Goal: Information Seeking & Learning: Compare options

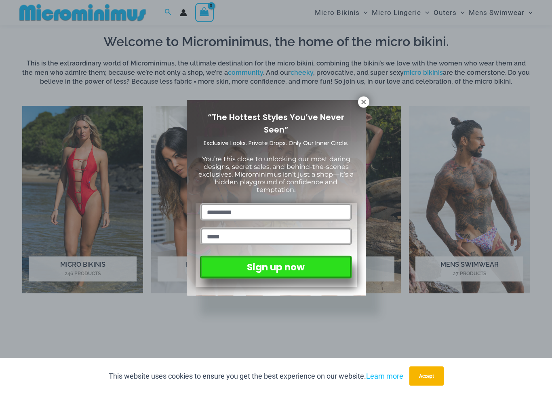
scroll to position [487, 0]
click at [365, 100] on icon at bounding box center [363, 102] width 4 height 4
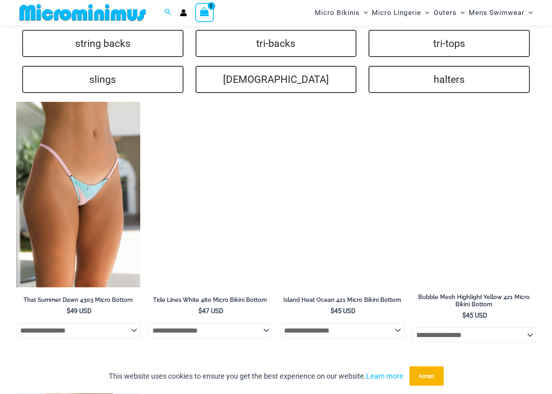
scroll to position [1816, 0]
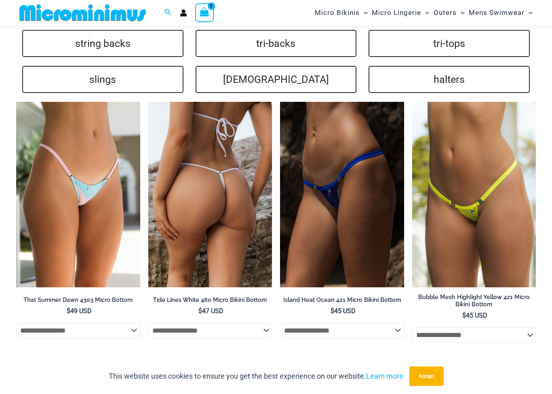
click at [214, 168] on img at bounding box center [210, 195] width 124 height 186
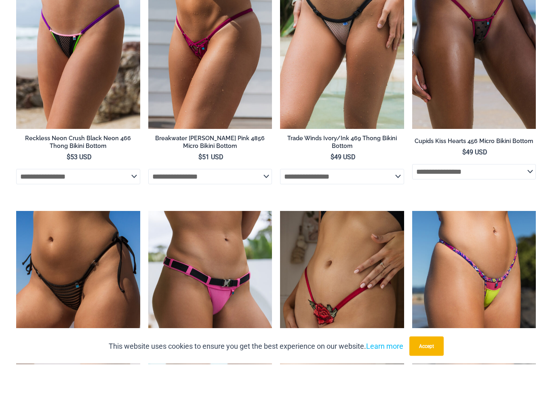
scroll to position [2213, 0]
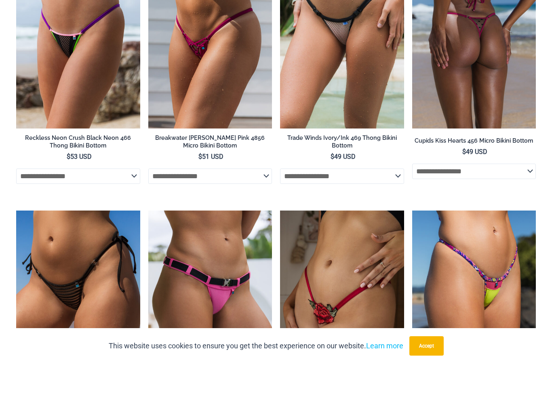
click at [477, 63] on img at bounding box center [474, 66] width 124 height 186
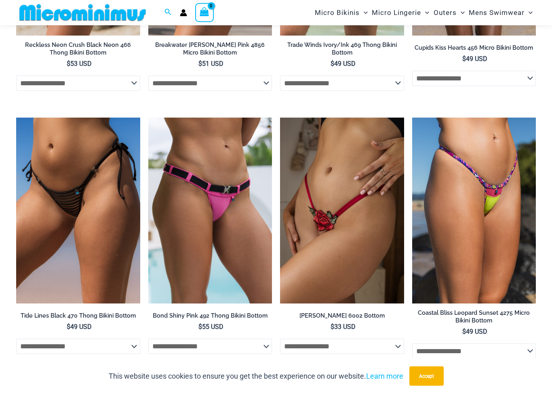
scroll to position [2336, 0]
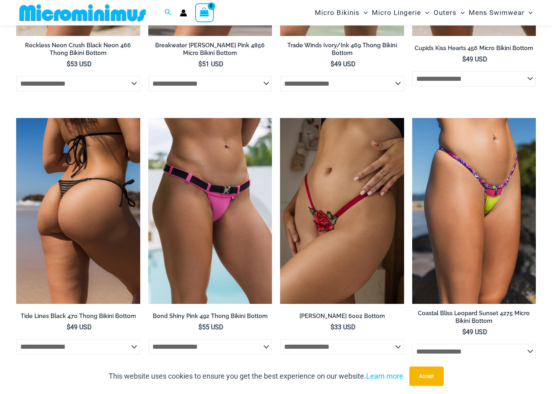
click at [52, 139] on img at bounding box center [78, 211] width 124 height 186
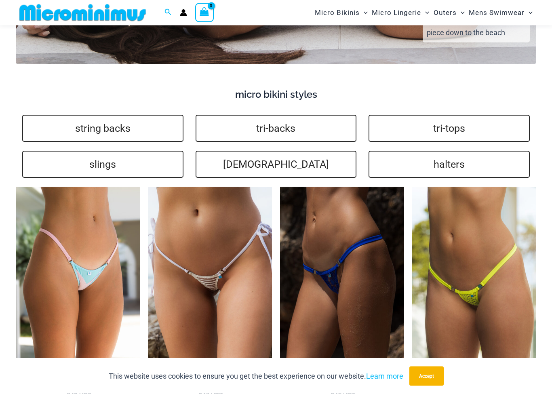
scroll to position [1715, 0]
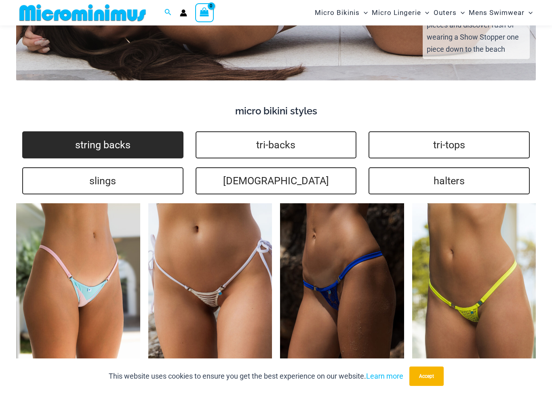
click at [70, 131] on link "string backs" at bounding box center [102, 144] width 161 height 27
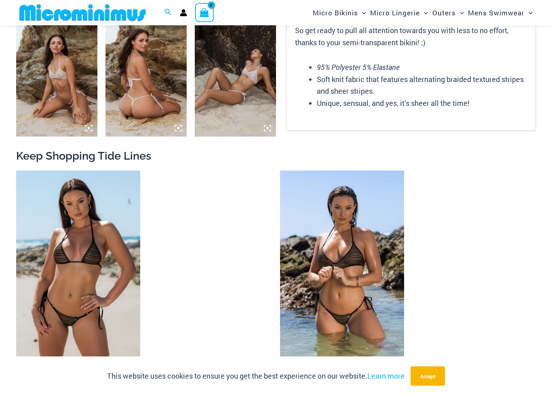
scroll to position [587, 0]
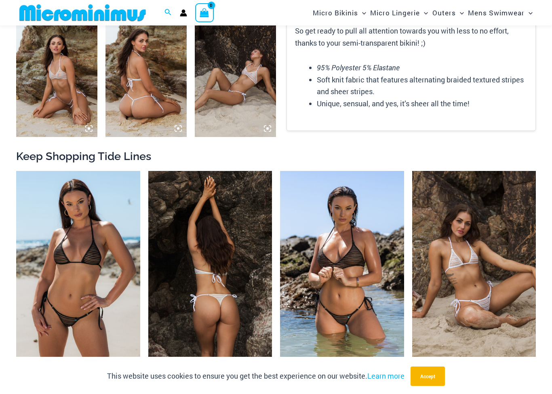
click at [225, 239] on img at bounding box center [210, 264] width 124 height 186
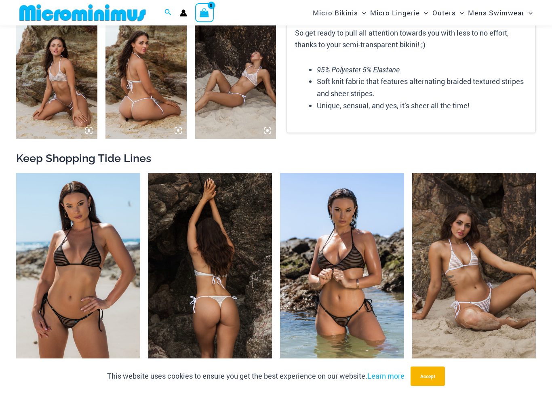
scroll to position [589, 0]
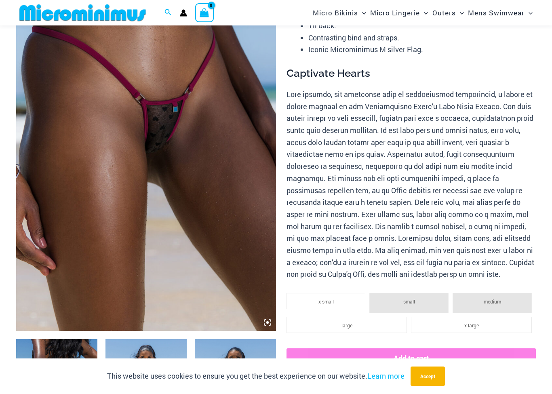
scroll to position [132, 0]
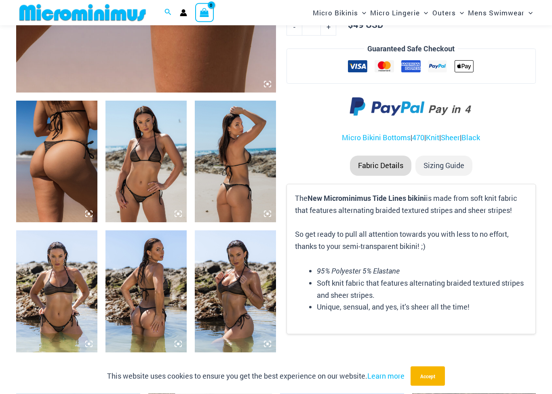
scroll to position [371, 0]
click at [133, 171] on img at bounding box center [146, 162] width 81 height 122
click at [146, 190] on img at bounding box center [146, 162] width 81 height 122
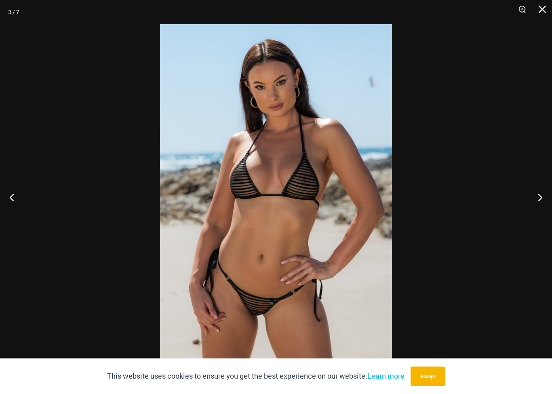
click at [298, 275] on img at bounding box center [276, 198] width 232 height 348
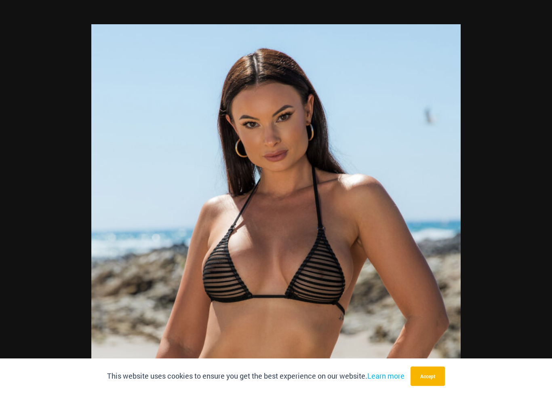
click at [429, 20] on div at bounding box center [276, 197] width 552 height 394
click at [542, 13] on button "Close" at bounding box center [540, 12] width 20 height 24
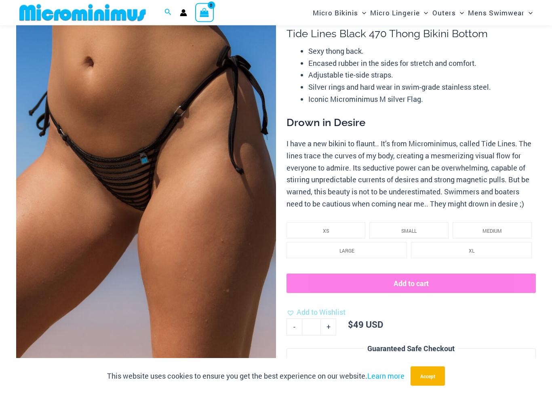
scroll to position [65, 0]
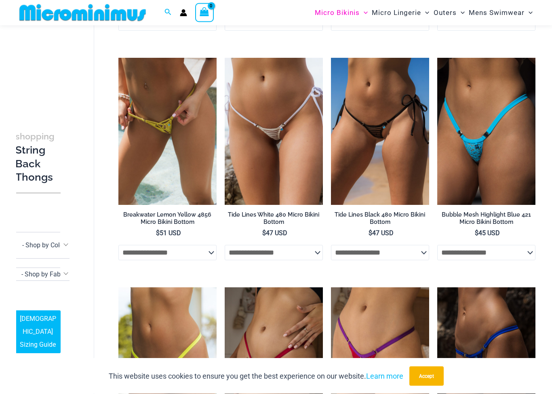
scroll to position [944, 0]
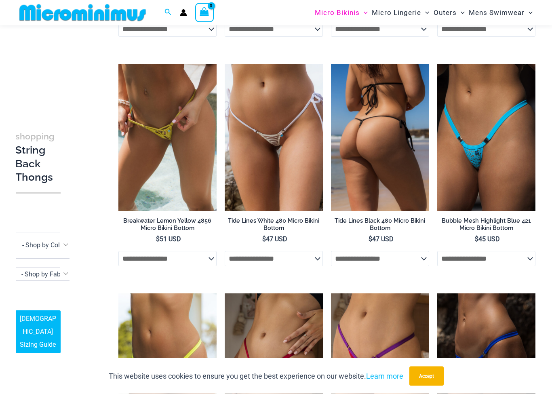
click at [377, 121] on img at bounding box center [380, 138] width 98 height 148
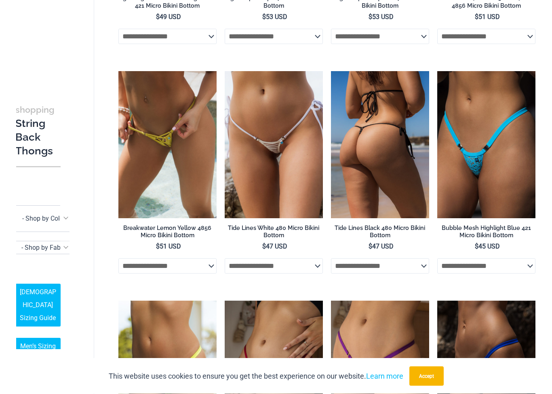
scroll to position [914, 0]
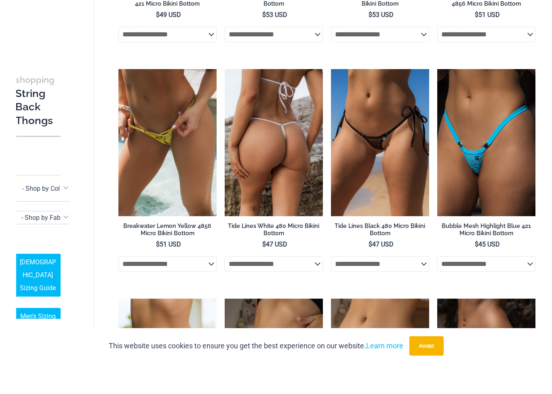
click at [275, 166] on img at bounding box center [274, 173] width 98 height 148
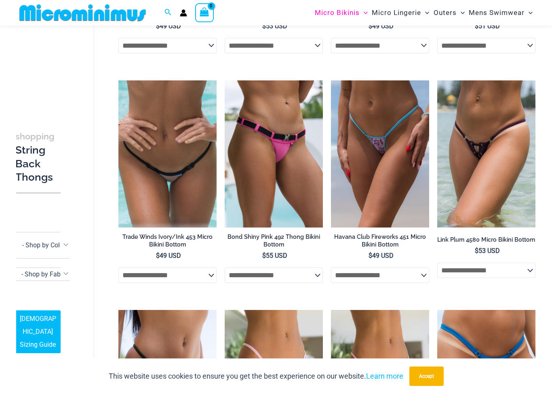
scroll to position [236, 0]
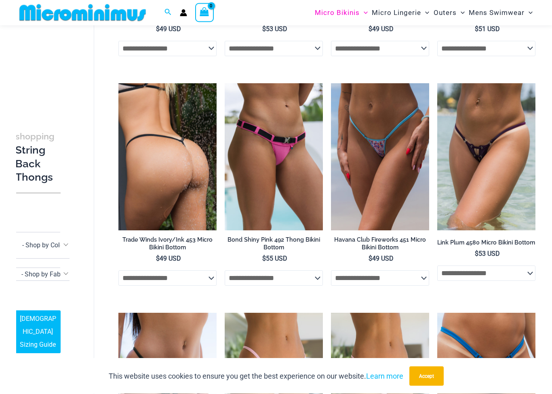
click at [180, 177] on img at bounding box center [167, 158] width 98 height 148
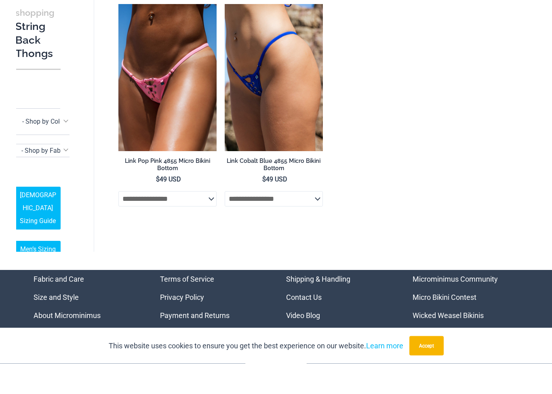
scroll to position [1471, 0]
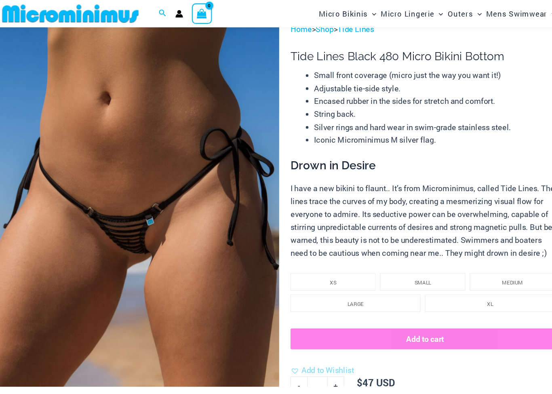
scroll to position [52, 0]
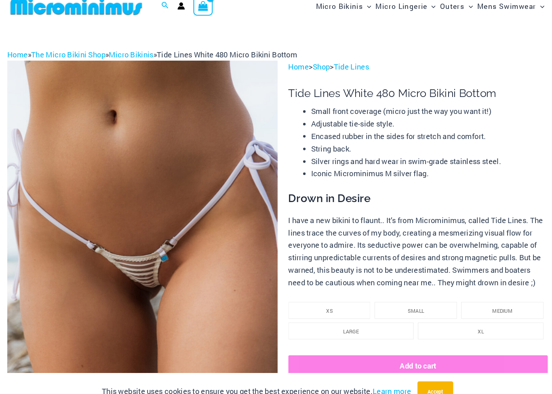
scroll to position [10, 0]
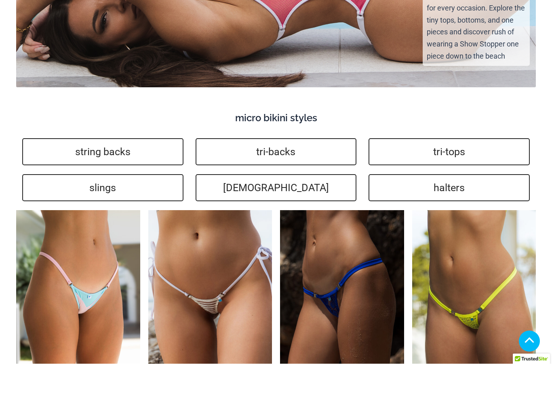
scroll to position [1715, 0]
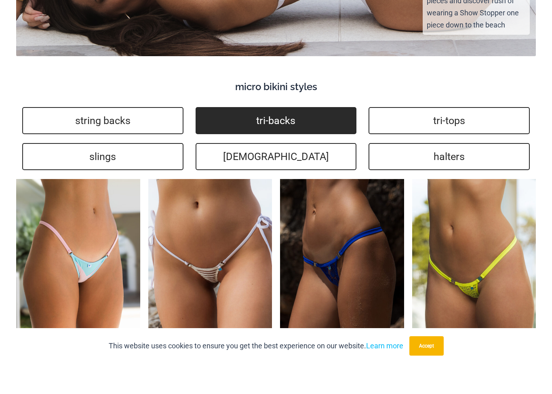
click at [280, 137] on link "tri-backs" at bounding box center [276, 150] width 161 height 27
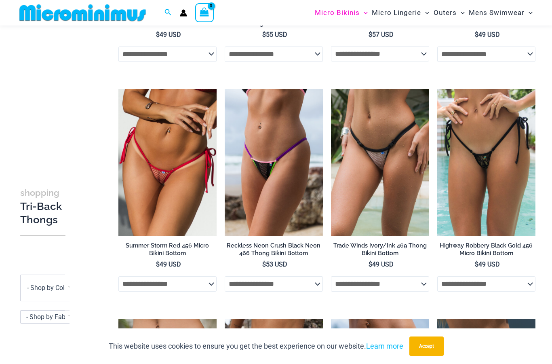
scroll to position [224, 0]
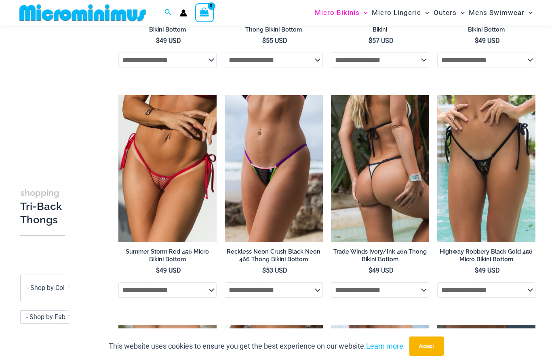
click at [388, 176] on img at bounding box center [380, 169] width 98 height 148
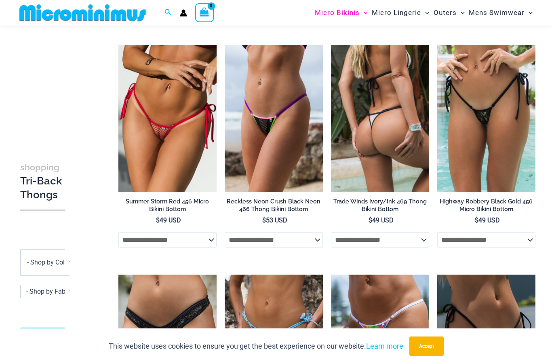
scroll to position [54, 0]
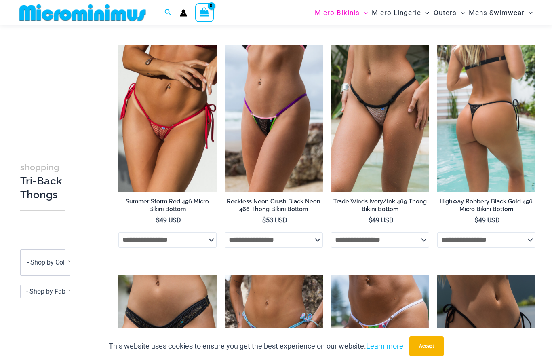
click at [492, 135] on img at bounding box center [486, 119] width 98 height 148
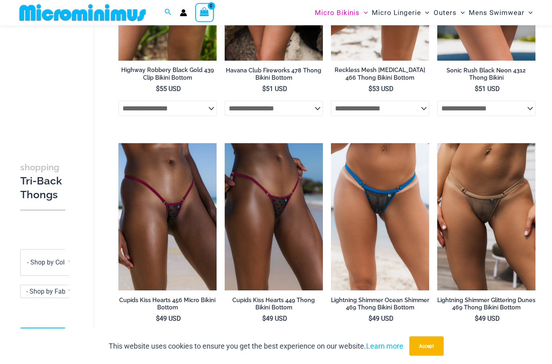
scroll to position [636, 0]
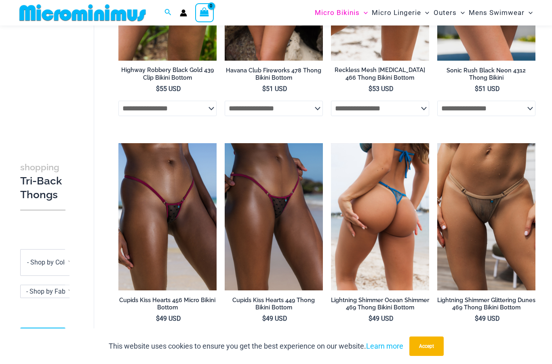
click at [387, 220] on img at bounding box center [380, 217] width 98 height 148
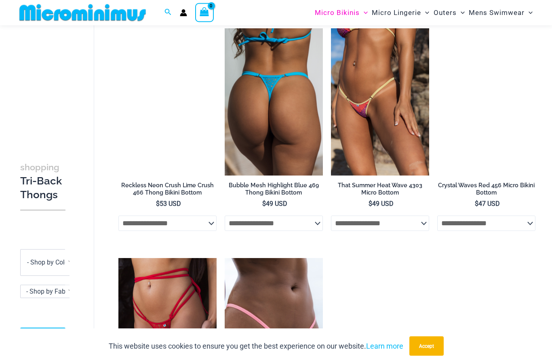
scroll to position [1210, 0]
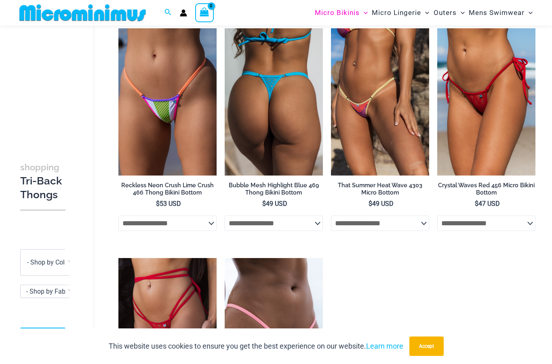
click at [288, 154] on img at bounding box center [274, 102] width 98 height 148
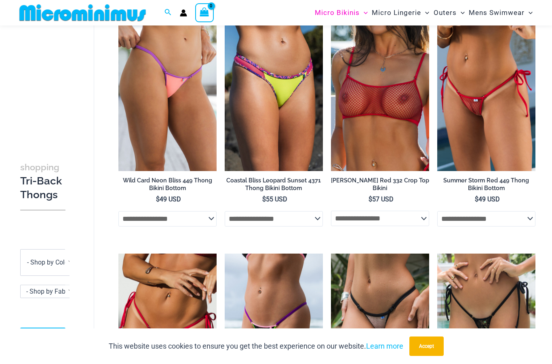
scroll to position [0, 0]
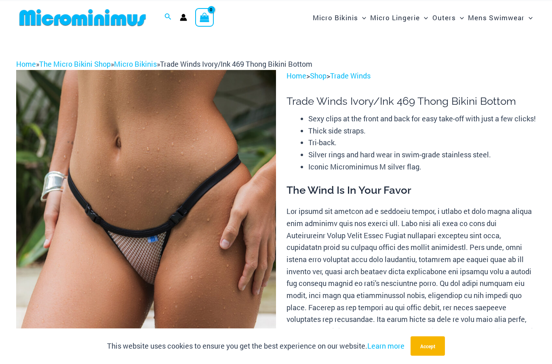
scroll to position [11, 0]
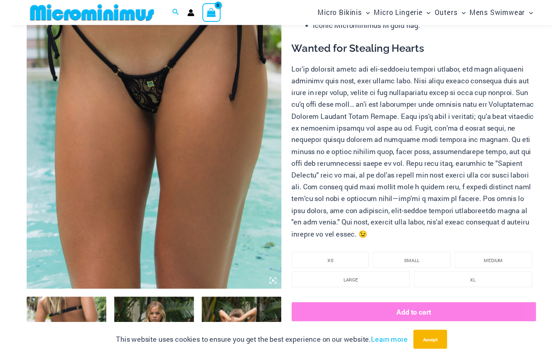
scroll to position [173, 0]
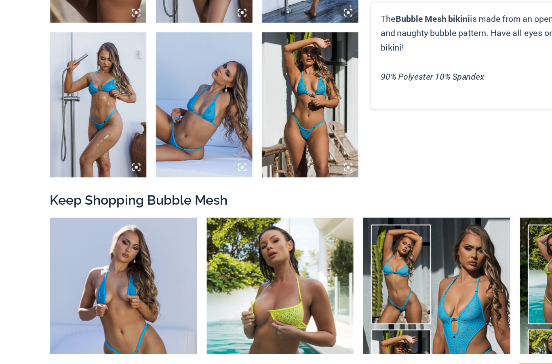
scroll to position [544, 0]
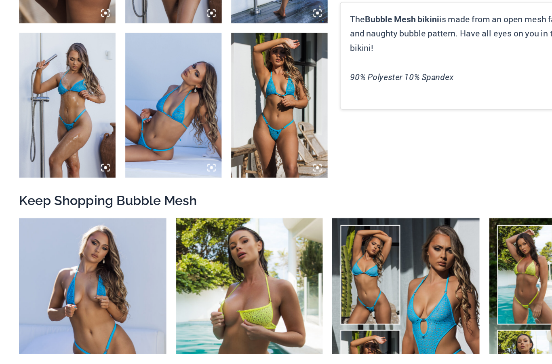
click at [237, 115] on img at bounding box center [235, 118] width 81 height 122
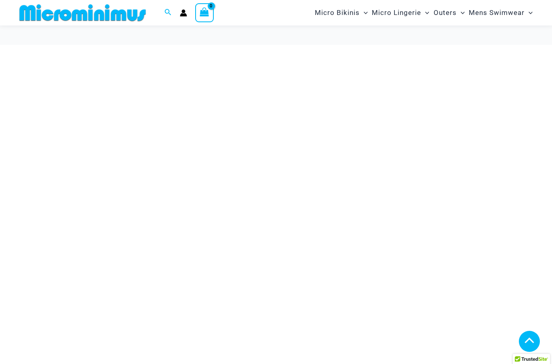
scroll to position [1791, 0]
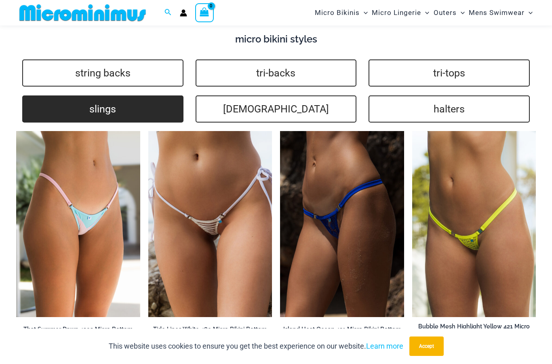
click at [60, 95] on link "slings" at bounding box center [102, 108] width 161 height 27
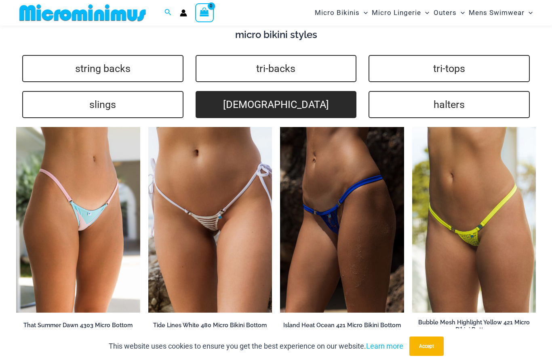
click at [296, 91] on link "brazilians" at bounding box center [276, 104] width 161 height 27
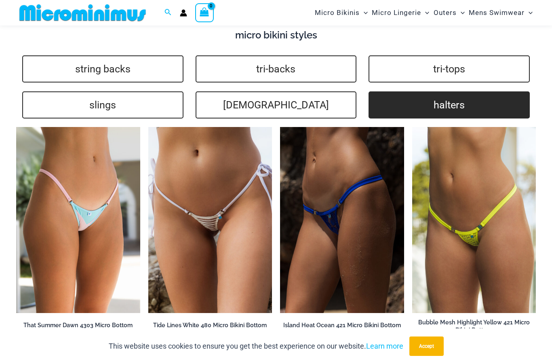
click at [453, 91] on link "halters" at bounding box center [449, 104] width 161 height 27
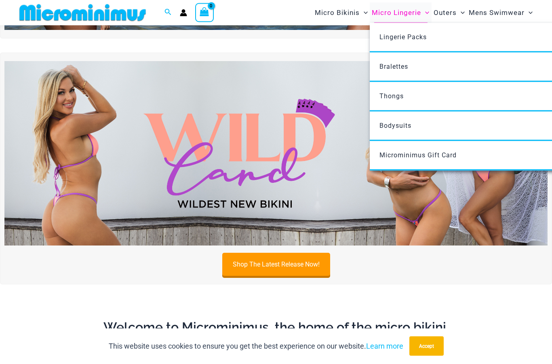
scroll to position [201, 0]
click at [410, 15] on span "Micro Lingerie" at bounding box center [396, 12] width 49 height 21
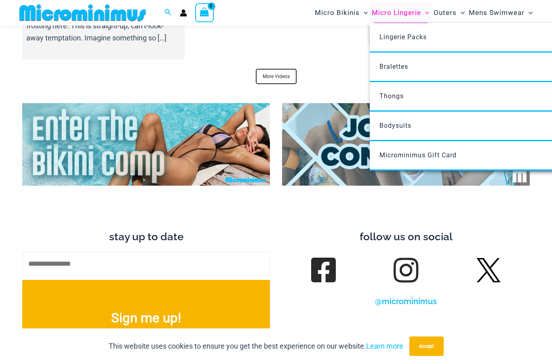
scroll to position [3026, 0]
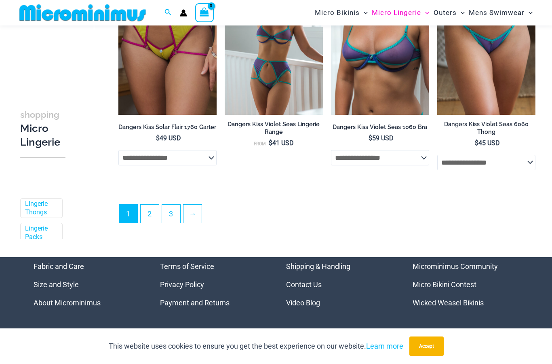
scroll to position [1761, 0]
